Goal: Information Seeking & Learning: Check status

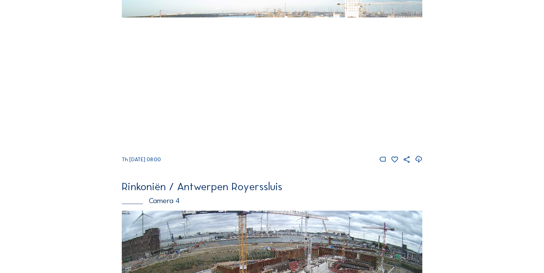
scroll to position [804, 0]
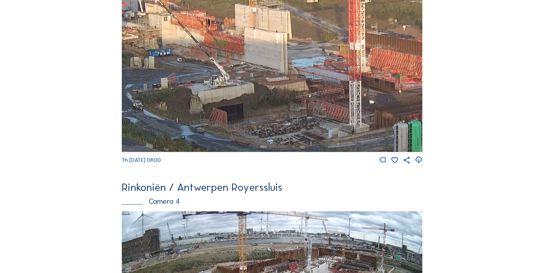
drag, startPoint x: 239, startPoint y: 79, endPoint x: 255, endPoint y: 76, distance: 16.2
click at [255, 76] on img at bounding box center [272, 67] width 301 height 169
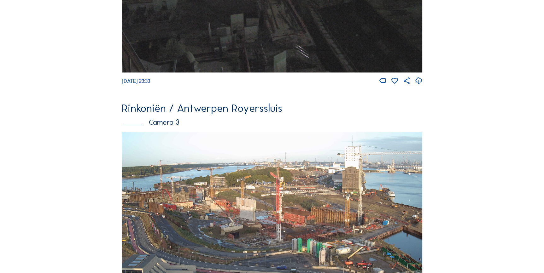
scroll to position [776, 0]
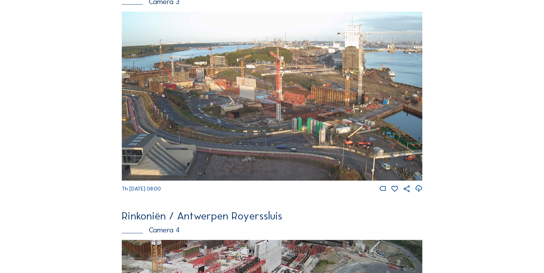
click at [273, 102] on img at bounding box center [272, 96] width 301 height 169
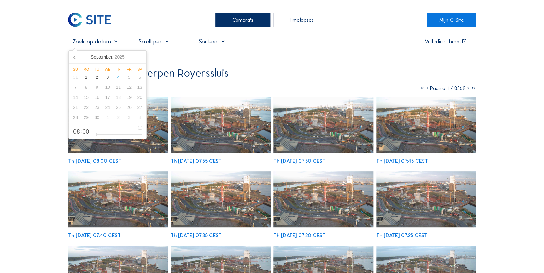
click at [116, 44] on input "text" at bounding box center [95, 41] width 55 height 7
click at [72, 57] on icon at bounding box center [75, 57] width 10 height 10
click at [96, 85] on div "5" at bounding box center [96, 87] width 11 height 10
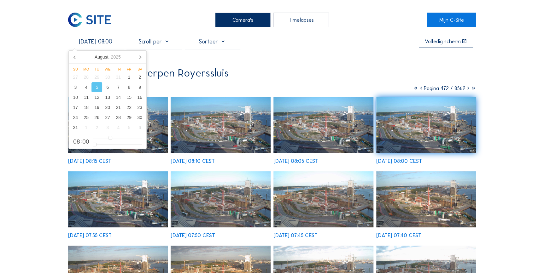
click at [202, 127] on img at bounding box center [221, 125] width 100 height 56
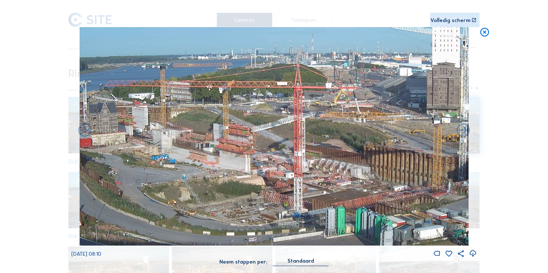
click at [481, 32] on icon at bounding box center [484, 32] width 11 height 11
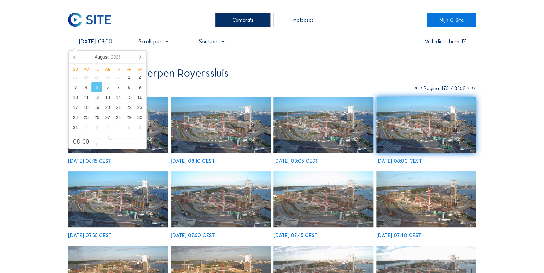
click at [95, 42] on input "[DATE] 08:00" at bounding box center [95, 41] width 55 height 7
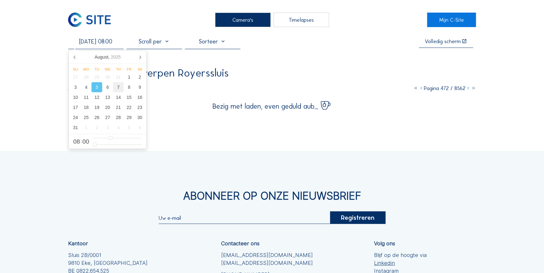
click at [114, 88] on div "7" at bounding box center [118, 87] width 11 height 10
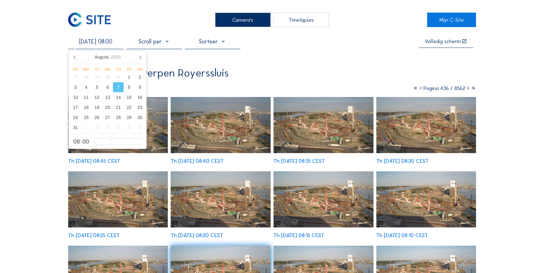
click at [209, 126] on img at bounding box center [221, 125] width 100 height 56
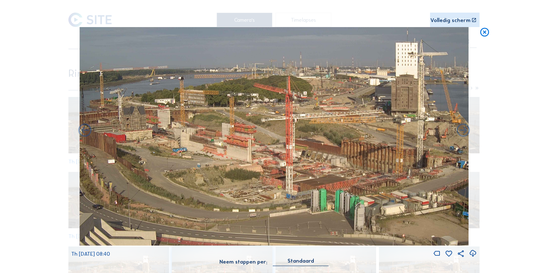
click at [483, 32] on icon at bounding box center [484, 32] width 11 height 11
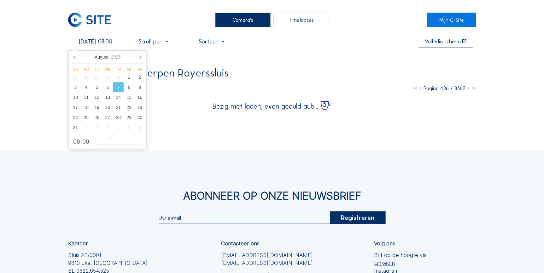
click at [122, 42] on input "[DATE] 08:00" at bounding box center [95, 41] width 55 height 7
click at [110, 88] on div "6" at bounding box center [107, 87] width 11 height 10
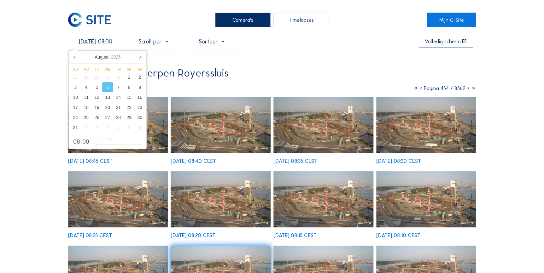
click at [224, 132] on img at bounding box center [221, 125] width 100 height 56
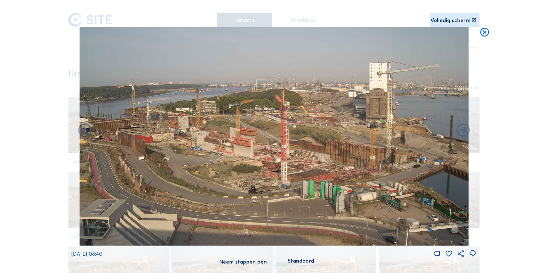
click at [489, 34] on icon at bounding box center [484, 32] width 11 height 11
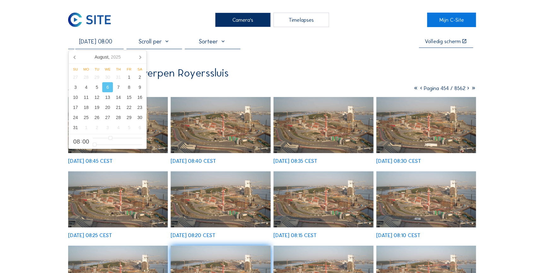
click at [110, 45] on input "[DATE] 08:00" at bounding box center [95, 41] width 55 height 7
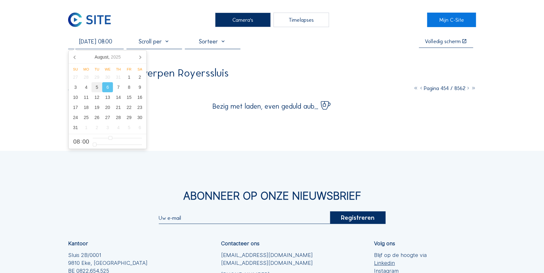
click at [96, 85] on div "5" at bounding box center [96, 87] width 11 height 10
type input "[DATE] 08:00"
click at [197, 127] on div "Camera's Timelapses Mijn C-Site [DATE] 08:00 Volledig [PERSON_NAME] Rinkoniën /…" at bounding box center [272, 183] width 544 height 367
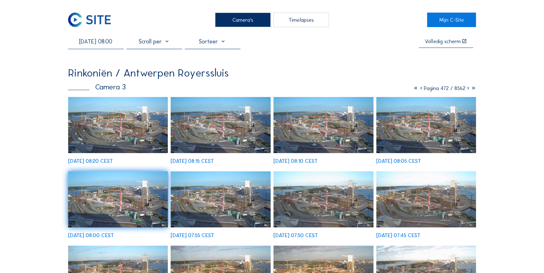
click at [217, 138] on img at bounding box center [221, 125] width 100 height 56
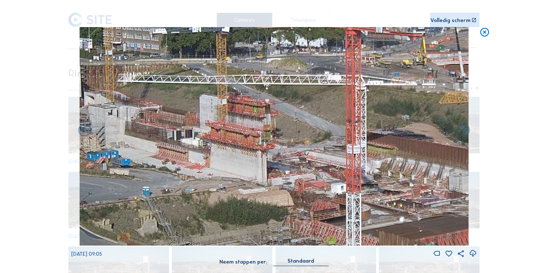
click at [484, 34] on icon at bounding box center [484, 32] width 11 height 11
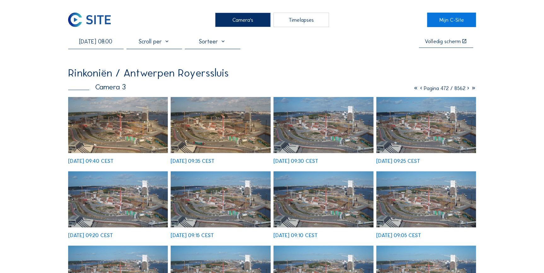
click at [90, 43] on input "[DATE] 08:00" at bounding box center [95, 41] width 55 height 7
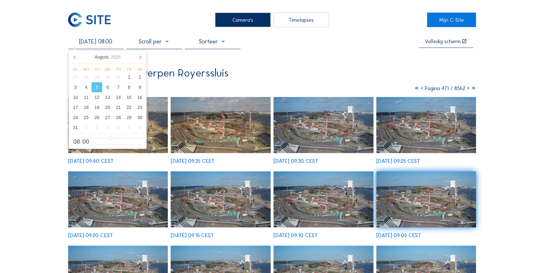
click at [83, 20] on img at bounding box center [89, 20] width 43 height 14
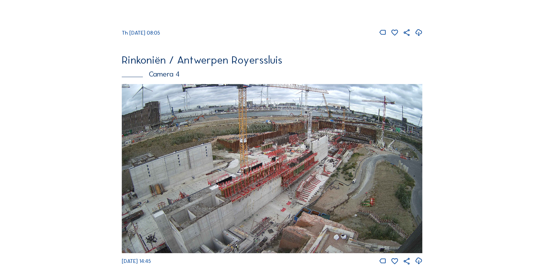
scroll to position [948, 0]
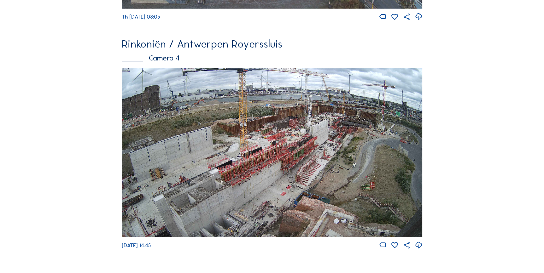
click at [318, 134] on img at bounding box center [272, 152] width 301 height 169
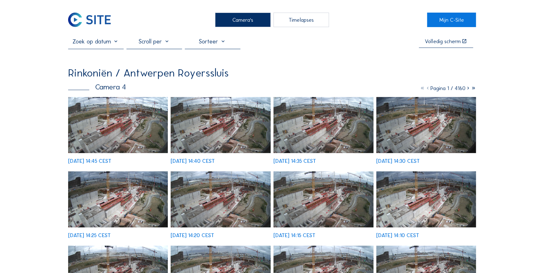
click at [113, 40] on input "text" at bounding box center [95, 41] width 55 height 7
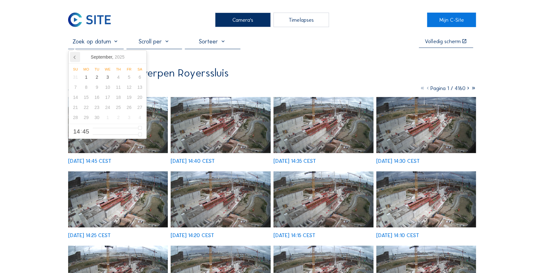
click at [75, 55] on icon at bounding box center [75, 57] width 10 height 10
click at [93, 88] on div "5" at bounding box center [96, 87] width 11 height 10
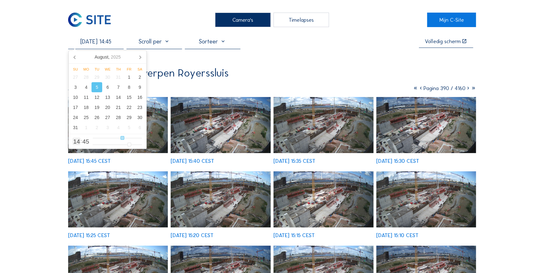
type input "[DATE] 13:45"
type input "13"
type input "[DATE] 12:45"
type input "12"
type input "[DATE] 11:45"
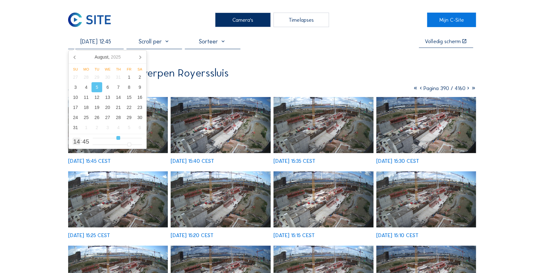
type input "11"
type input "[DATE] 10:45"
type input "10"
type input "[DATE] 09:45"
type input "9"
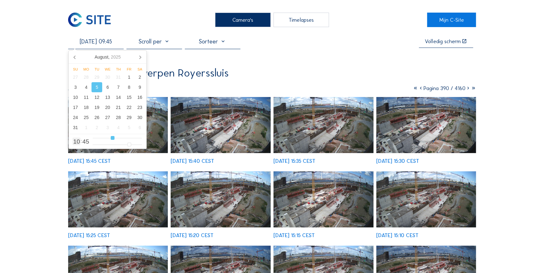
type input "[DATE] 08:45"
type input "8"
type input "[DATE] 07:45"
type input "7"
type input "[DATE] 06:45"
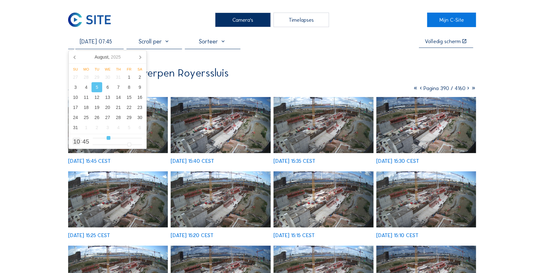
type input "6"
type input "[DATE] 05:45"
type input "5"
type input "[DATE] 04:45"
type input "4"
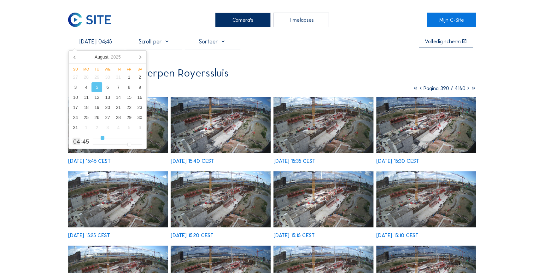
type input "[DATE] 03:45"
type input "3"
type input "[DATE] 04:45"
type input "4"
type input "[DATE] 05:45"
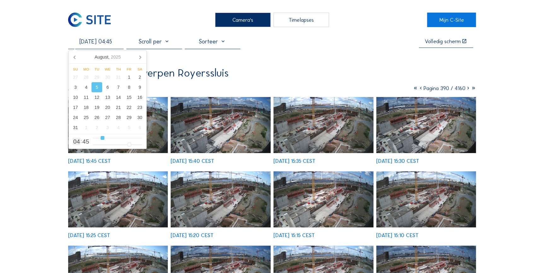
type input "5"
type input "[DATE] 06:45"
type input "6"
type input "[DATE] 07:45"
type input "7"
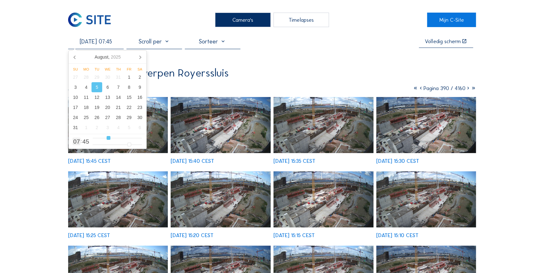
type input "[DATE] 08:45"
drag, startPoint x: 122, startPoint y: 140, endPoint x: 110, endPoint y: 139, distance: 12.0
type input "8"
click at [110, 139] on input "range" at bounding box center [117, 138] width 49 height 5
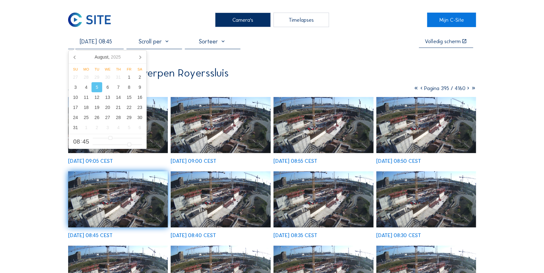
click at [225, 125] on img at bounding box center [221, 125] width 100 height 56
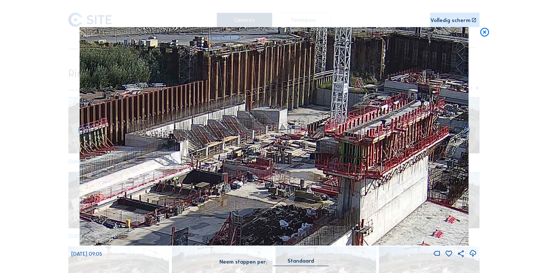
drag, startPoint x: 287, startPoint y: 79, endPoint x: 224, endPoint y: 73, distance: 63.4
click at [224, 73] on img at bounding box center [274, 136] width 389 height 219
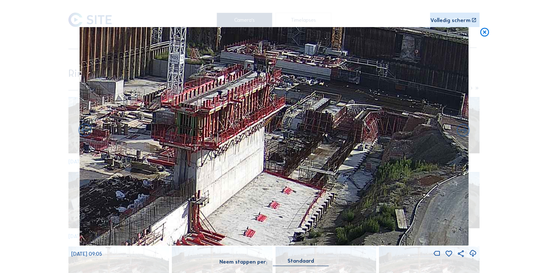
drag, startPoint x: 277, startPoint y: 154, endPoint x: 123, endPoint y: 132, distance: 156.3
click at [123, 132] on img at bounding box center [274, 136] width 389 height 219
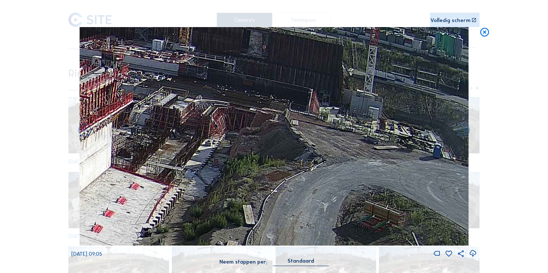
drag, startPoint x: 245, startPoint y: 152, endPoint x: 177, endPoint y: 150, distance: 67.8
click at [92, 148] on img at bounding box center [274, 136] width 389 height 219
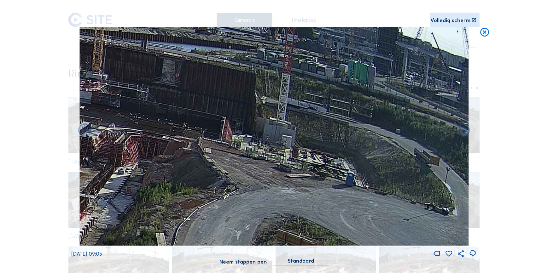
drag, startPoint x: 328, startPoint y: 163, endPoint x: 241, endPoint y: 191, distance: 91.3
click at [241, 191] on img at bounding box center [274, 136] width 389 height 219
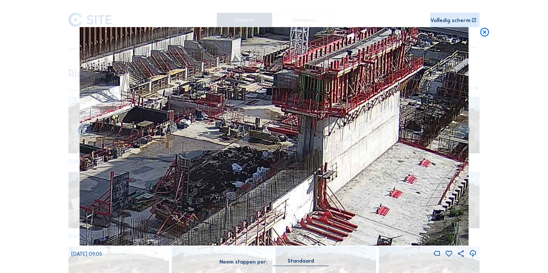
drag, startPoint x: 297, startPoint y: 170, endPoint x: 375, endPoint y: 105, distance: 101.2
click at [375, 105] on img at bounding box center [274, 136] width 389 height 219
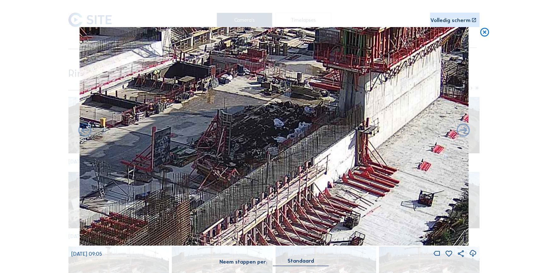
drag, startPoint x: 314, startPoint y: 151, endPoint x: 347, endPoint y: 114, distance: 50.2
click at [347, 114] on img at bounding box center [274, 136] width 389 height 219
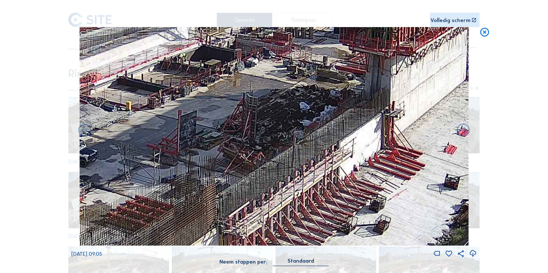
drag, startPoint x: 279, startPoint y: 139, endPoint x: 303, endPoint y: 125, distance: 27.1
click at [303, 125] on img at bounding box center [274, 136] width 389 height 219
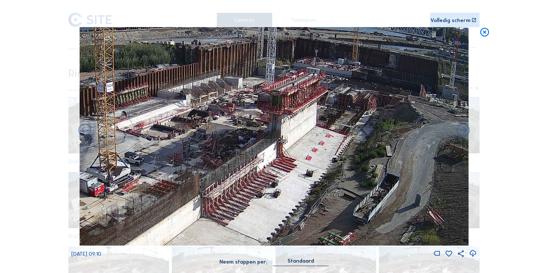
click at [260, 117] on img at bounding box center [274, 136] width 389 height 219
click at [481, 34] on icon at bounding box center [484, 32] width 11 height 11
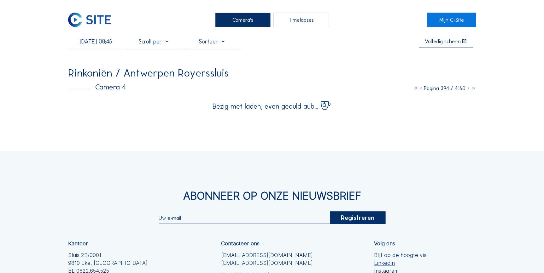
click at [66, 16] on div "Camera's Timelapses Mijn C-Site [DATE] 08:45 Volledig [PERSON_NAME] Rinkoniën /…" at bounding box center [272, 183] width 544 height 367
click at [81, 21] on img at bounding box center [89, 20] width 43 height 14
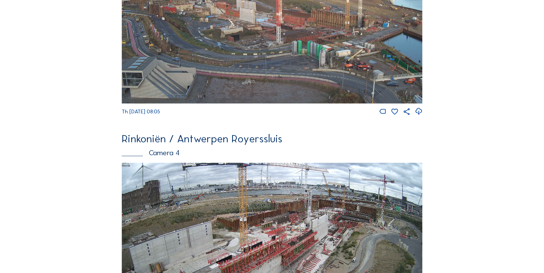
scroll to position [833, 0]
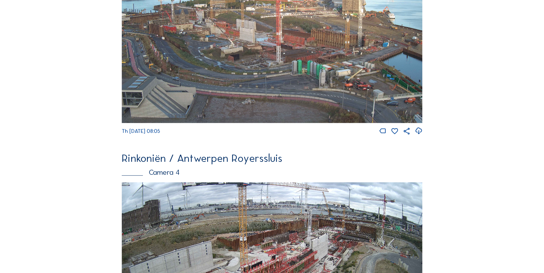
click at [219, 56] on img at bounding box center [272, 38] width 301 height 169
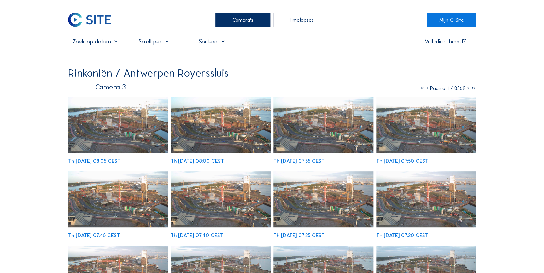
click at [102, 43] on input "text" at bounding box center [95, 41] width 55 height 7
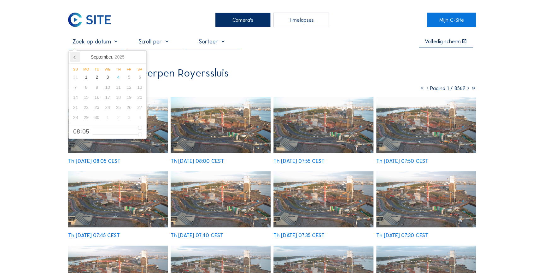
click at [78, 60] on icon at bounding box center [75, 57] width 10 height 10
click at [96, 88] on div "5" at bounding box center [96, 87] width 11 height 10
type input "[DATE] 08:05"
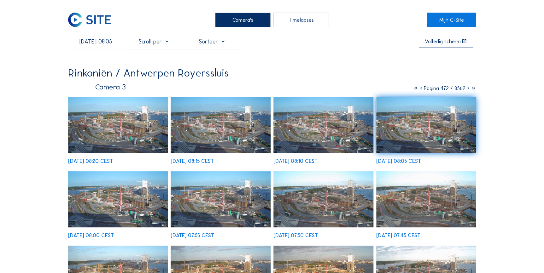
click at [160, 140] on img at bounding box center [118, 125] width 100 height 56
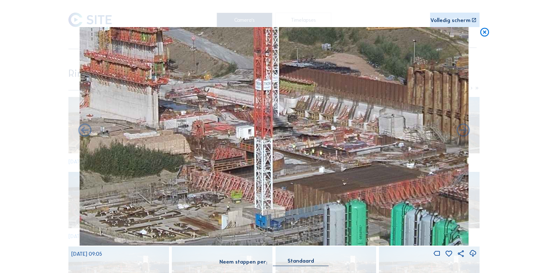
drag, startPoint x: 313, startPoint y: 155, endPoint x: 196, endPoint y: 91, distance: 133.2
click at [196, 91] on img at bounding box center [274, 136] width 389 height 219
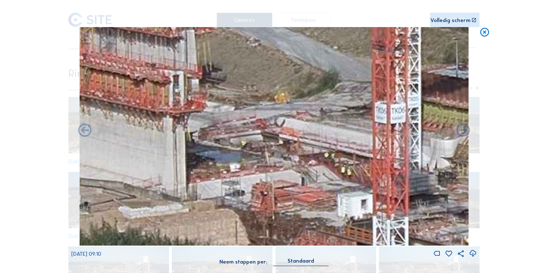
drag, startPoint x: 218, startPoint y: 128, endPoint x: 311, endPoint y: 198, distance: 116.8
click at [311, 198] on img at bounding box center [274, 136] width 389 height 219
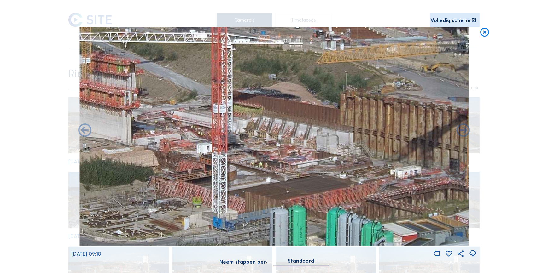
drag, startPoint x: 228, startPoint y: 157, endPoint x: 134, endPoint y: 125, distance: 98.4
click at [134, 125] on img at bounding box center [274, 136] width 389 height 219
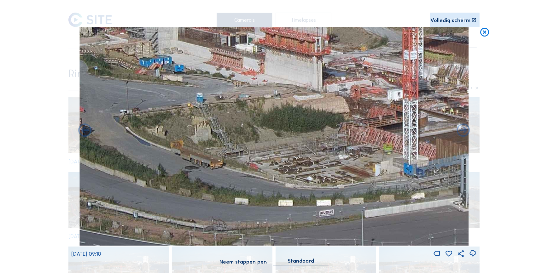
drag, startPoint x: 120, startPoint y: 114, endPoint x: 296, endPoint y: 65, distance: 183.1
click at [296, 65] on img at bounding box center [274, 136] width 389 height 219
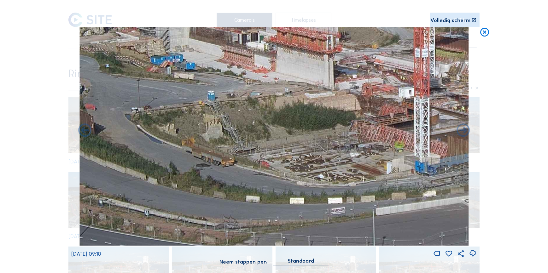
drag, startPoint x: 201, startPoint y: 95, endPoint x: 209, endPoint y: 94, distance: 8.3
click at [209, 94] on img at bounding box center [274, 136] width 389 height 219
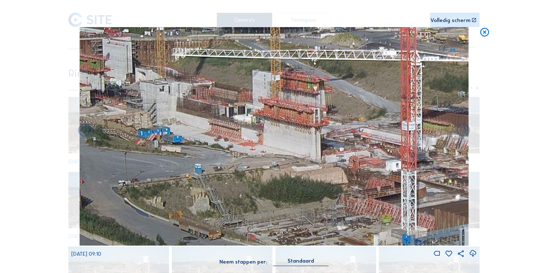
drag, startPoint x: 254, startPoint y: 96, endPoint x: 241, endPoint y: 169, distance: 74.6
click at [241, 169] on img at bounding box center [274, 136] width 389 height 219
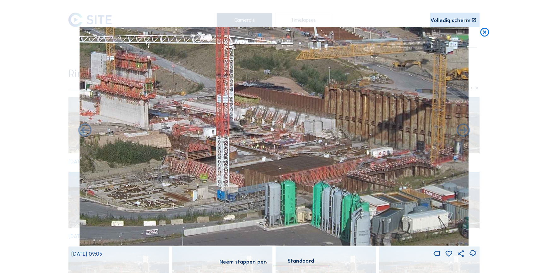
drag, startPoint x: 358, startPoint y: 135, endPoint x: 209, endPoint y: 107, distance: 150.8
click at [209, 107] on img at bounding box center [274, 136] width 389 height 219
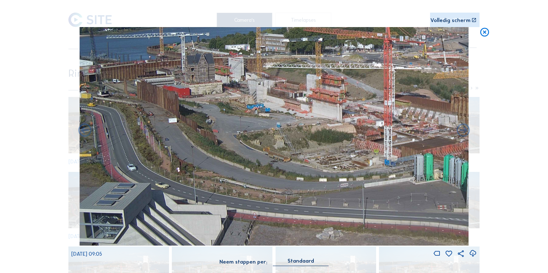
drag, startPoint x: 277, startPoint y: 171, endPoint x: 432, endPoint y: 112, distance: 165.4
click at [432, 112] on img at bounding box center [274, 136] width 389 height 219
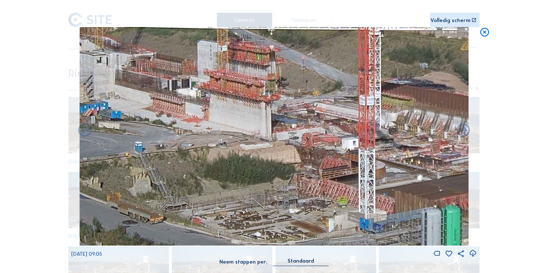
drag, startPoint x: 315, startPoint y: 134, endPoint x: 195, endPoint y: 126, distance: 120.4
click at [195, 126] on img at bounding box center [274, 136] width 389 height 219
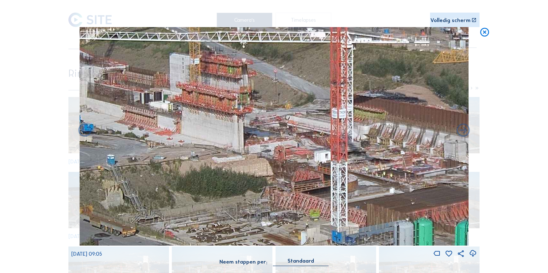
drag, startPoint x: 343, startPoint y: 116, endPoint x: 300, endPoint y: 126, distance: 44.4
click at [314, 127] on img at bounding box center [274, 136] width 389 height 219
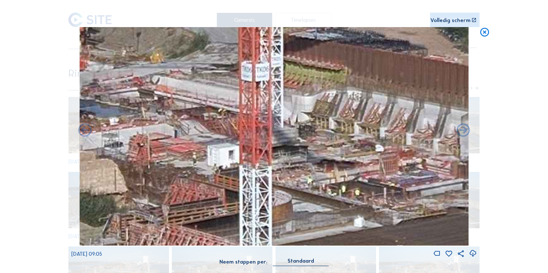
drag, startPoint x: 336, startPoint y: 131, endPoint x: 201, endPoint y: 105, distance: 137.0
click at [201, 105] on img at bounding box center [274, 136] width 389 height 219
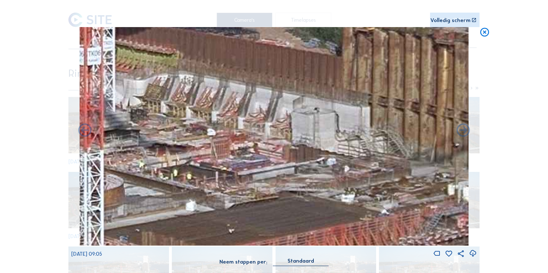
drag, startPoint x: 335, startPoint y: 120, endPoint x: 204, endPoint y: 109, distance: 131.0
click at [196, 107] on img at bounding box center [274, 136] width 389 height 219
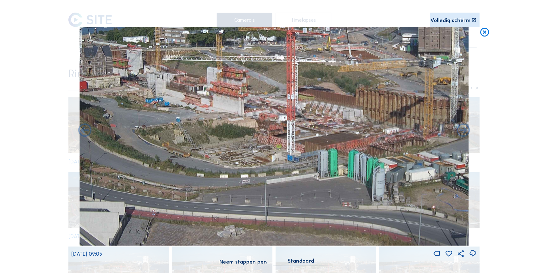
drag, startPoint x: 193, startPoint y: 115, endPoint x: 303, endPoint y: 112, distance: 109.8
click at [303, 112] on img at bounding box center [274, 136] width 389 height 219
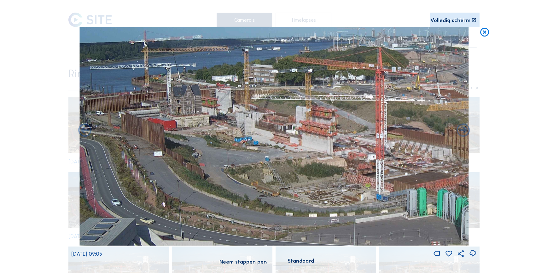
drag, startPoint x: 200, startPoint y: 105, endPoint x: 289, endPoint y: 144, distance: 97.1
click at [289, 144] on img at bounding box center [274, 136] width 389 height 219
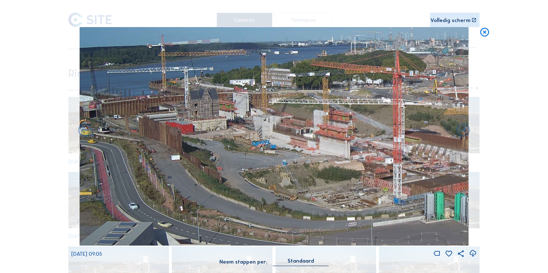
drag, startPoint x: 237, startPoint y: 137, endPoint x: 292, endPoint y: 139, distance: 54.6
click at [292, 139] on img at bounding box center [274, 136] width 389 height 219
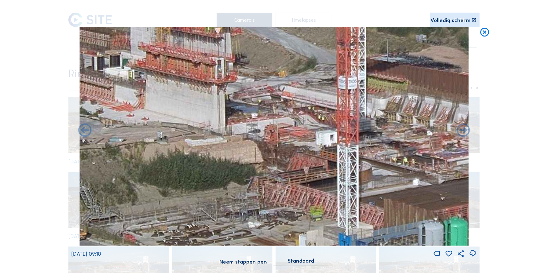
drag, startPoint x: 368, startPoint y: 172, endPoint x: 237, endPoint y: 118, distance: 141.6
click at [237, 119] on img at bounding box center [274, 136] width 389 height 219
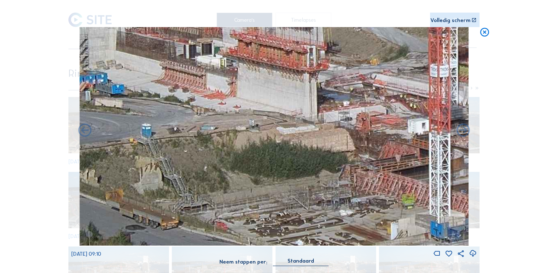
drag, startPoint x: 323, startPoint y: 172, endPoint x: 449, endPoint y: 189, distance: 126.9
click at [445, 197] on img at bounding box center [274, 136] width 389 height 219
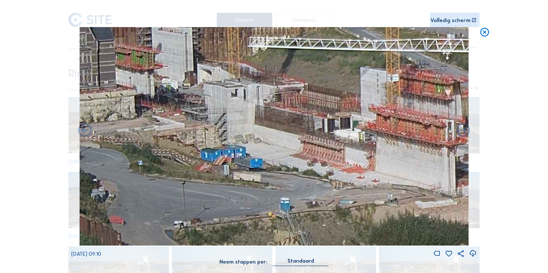
drag, startPoint x: 317, startPoint y: 171, endPoint x: 337, endPoint y: 189, distance: 26.8
click at [352, 192] on img at bounding box center [274, 136] width 389 height 219
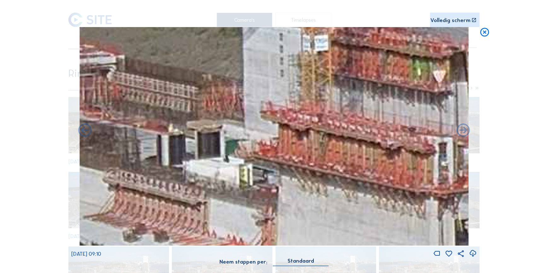
drag, startPoint x: 303, startPoint y: 148, endPoint x: 252, endPoint y: 159, distance: 51.9
click at [253, 159] on img at bounding box center [274, 136] width 389 height 219
click at [488, 32] on icon at bounding box center [484, 32] width 11 height 11
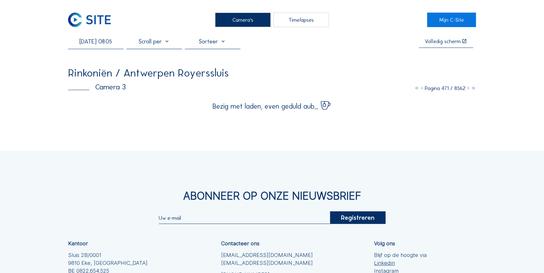
click at [88, 19] on img at bounding box center [89, 20] width 43 height 14
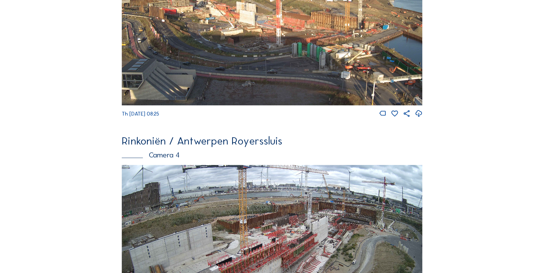
scroll to position [976, 0]
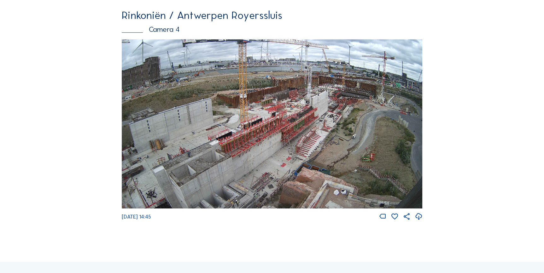
click at [267, 126] on img at bounding box center [272, 123] width 301 height 169
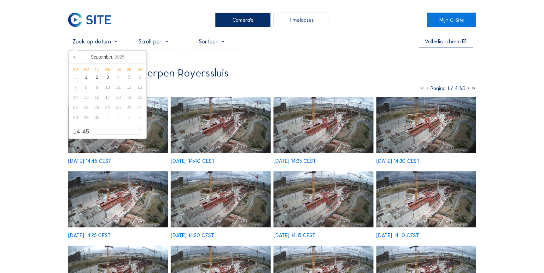
click at [110, 41] on input "text" at bounding box center [95, 41] width 55 height 7
click at [76, 57] on icon at bounding box center [75, 57] width 10 height 10
click at [97, 88] on div "5" at bounding box center [96, 87] width 11 height 10
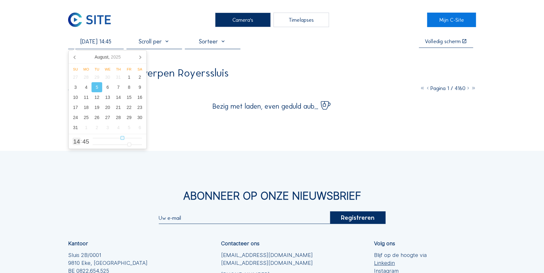
type input "[DATE] 13:45"
type input "13"
type input "[DATE] 12:45"
type input "12"
type input "[DATE] 11:45"
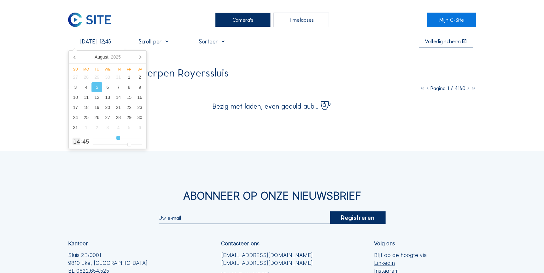
type input "11"
type input "[DATE] 10:45"
type input "10"
type input "[DATE] 09:45"
type input "9"
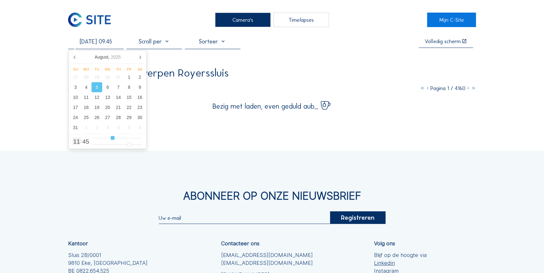
type input "[DATE] 08:45"
type input "8"
type input "[DATE] 07:45"
type input "7"
type input "[DATE] 08:45"
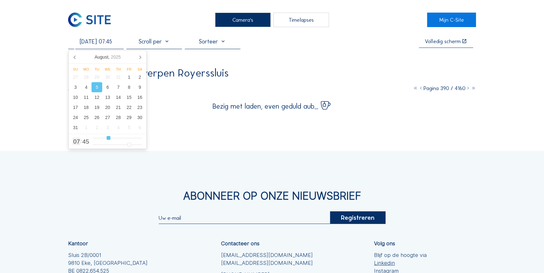
type input "8"
type input "[DATE] 09:45"
type input "9"
type input "[DATE] 10:45"
type input "10"
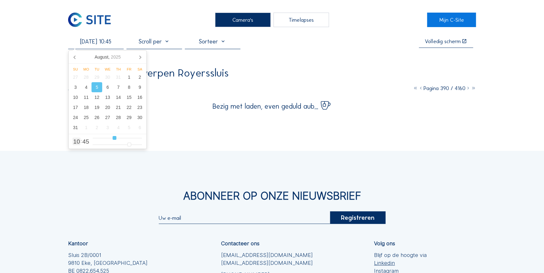
type input "[DATE] 09:45"
type input "9"
type input "[DATE] 08:45"
drag, startPoint x: 122, startPoint y: 137, endPoint x: 111, endPoint y: 138, distance: 11.4
type input "8"
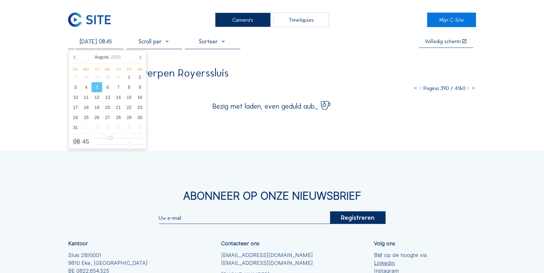
click at [111, 138] on input "range" at bounding box center [117, 138] width 49 height 5
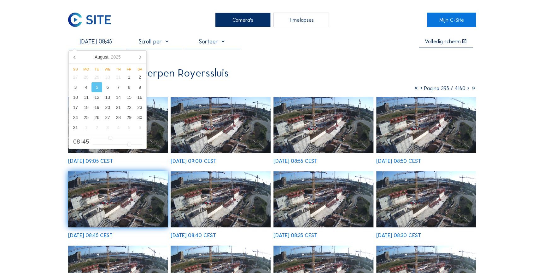
click at [157, 141] on img at bounding box center [118, 125] width 100 height 56
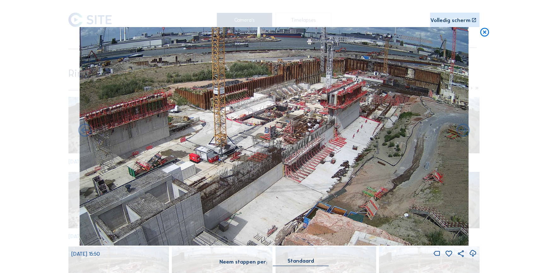
click at [485, 33] on icon at bounding box center [484, 32] width 11 height 11
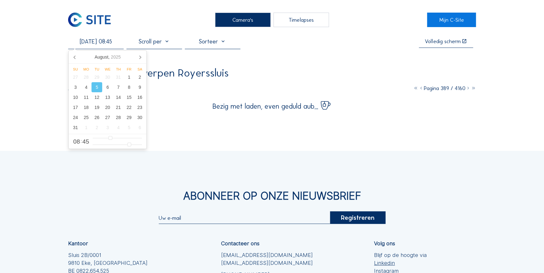
click at [106, 44] on input "[DATE] 08:45" at bounding box center [95, 41] width 55 height 7
click at [106, 90] on div "6" at bounding box center [107, 87] width 11 height 10
type input "[DATE] 08:45"
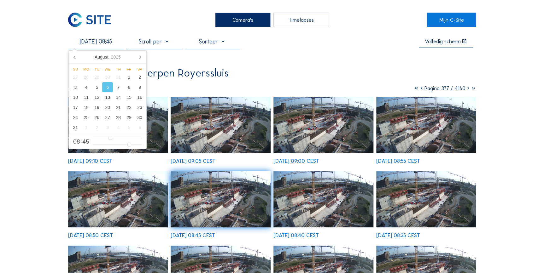
click at [211, 131] on img at bounding box center [221, 125] width 100 height 56
